Goal: Task Accomplishment & Management: Use online tool/utility

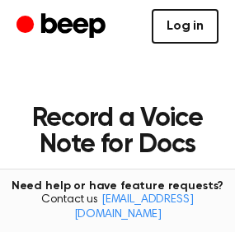
click at [186, 23] on link "Log in" at bounding box center [185, 26] width 67 height 35
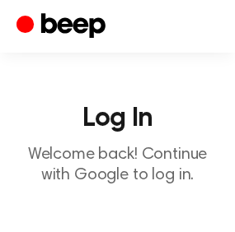
scroll to position [196, 0]
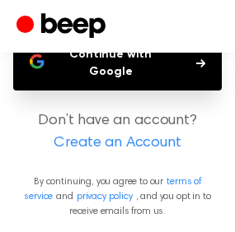
click at [120, 64] on button "Continue with Google" at bounding box center [117, 63] width 209 height 54
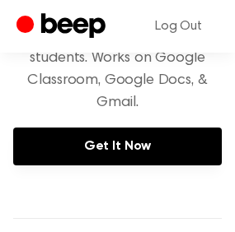
scroll to position [338, 0]
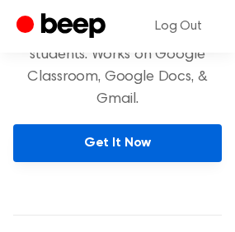
drag, startPoint x: 82, startPoint y: 188, endPoint x: 108, endPoint y: 149, distance: 46.4
click at [108, 149] on div "🧑🏻‍🏫 Beep for Google Classroom Perfect for teachers and students. Works on Goog…" at bounding box center [117, 58] width 209 height 314
click at [108, 149] on link "Get It Now" at bounding box center [117, 143] width 209 height 38
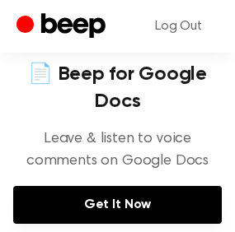
scroll to position [801, 0]
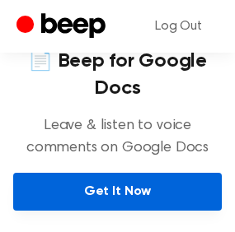
click at [54, 173] on link "Get It Now" at bounding box center [117, 192] width 209 height 38
